Goal: Navigation & Orientation: Find specific page/section

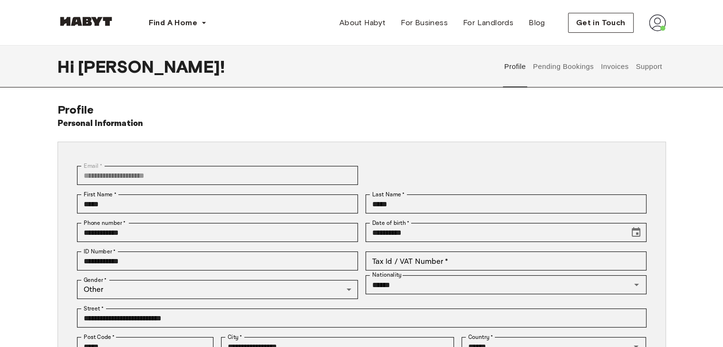
click at [561, 72] on button "Pending Bookings" at bounding box center [563, 67] width 63 height 42
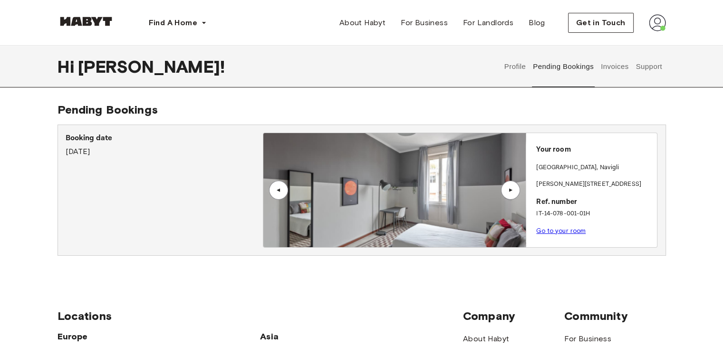
click at [604, 69] on button "Invoices" at bounding box center [614, 67] width 30 height 42
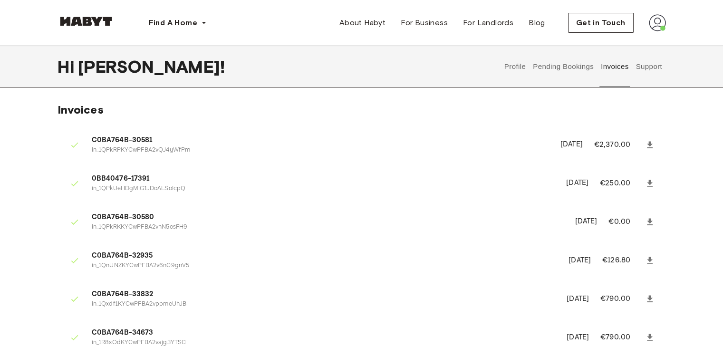
click at [650, 75] on button "Support" at bounding box center [648, 67] width 29 height 42
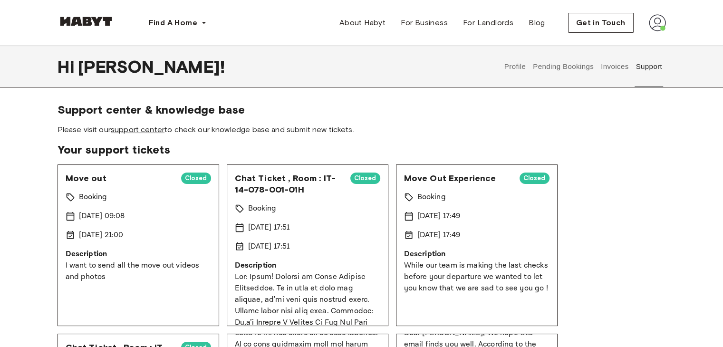
click at [146, 131] on link "support center" at bounding box center [138, 129] width 54 height 9
click at [554, 69] on button "Pending Bookings" at bounding box center [563, 67] width 63 height 42
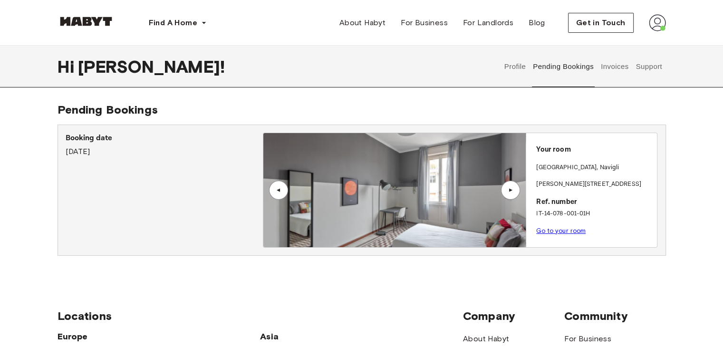
click at [506, 64] on button "Profile" at bounding box center [515, 67] width 24 height 42
